Goal: Transaction & Acquisition: Purchase product/service

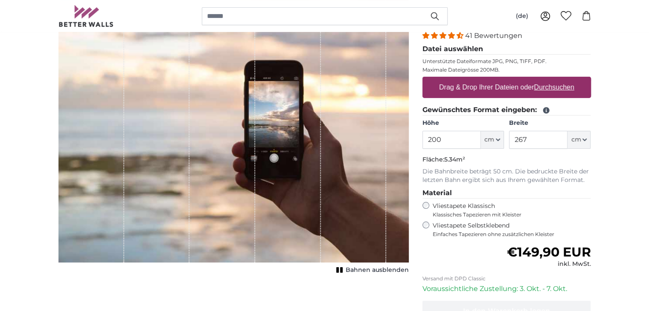
scroll to position [145, 0]
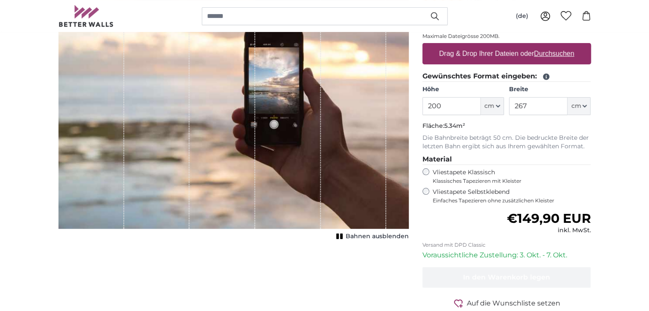
drag, startPoint x: 451, startPoint y: 104, endPoint x: 415, endPoint y: 106, distance: 36.7
click at [415, 106] on product-detail "Abbrechen Bild zuschneiden Bahnen ausblenden Eigenes Foto als Tapete Nr. WQ553 …" at bounding box center [325, 152] width 546 height 398
type input "300"
click at [540, 101] on input "267" at bounding box center [538, 106] width 58 height 18
type input "2"
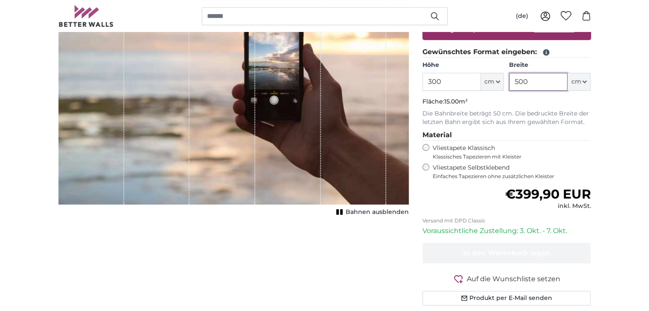
scroll to position [174, 0]
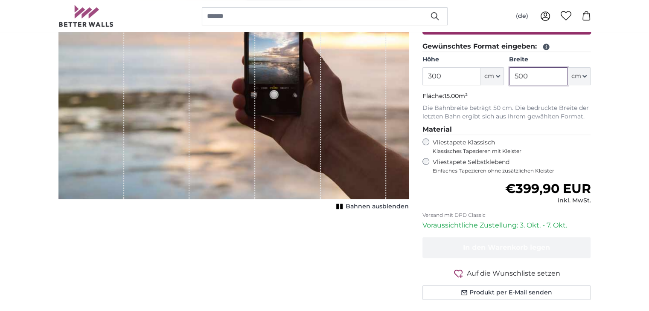
type input "500"
click at [456, 73] on input "300" at bounding box center [451, 76] width 58 height 18
type input "3"
type input "270"
click at [547, 72] on input "500" at bounding box center [538, 76] width 58 height 18
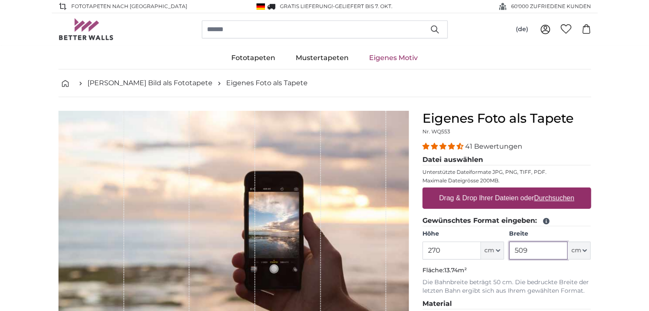
type input "509"
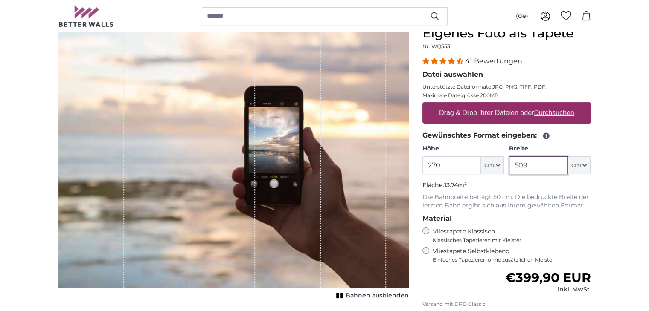
scroll to position [102, 0]
